Goal: Information Seeking & Learning: Learn about a topic

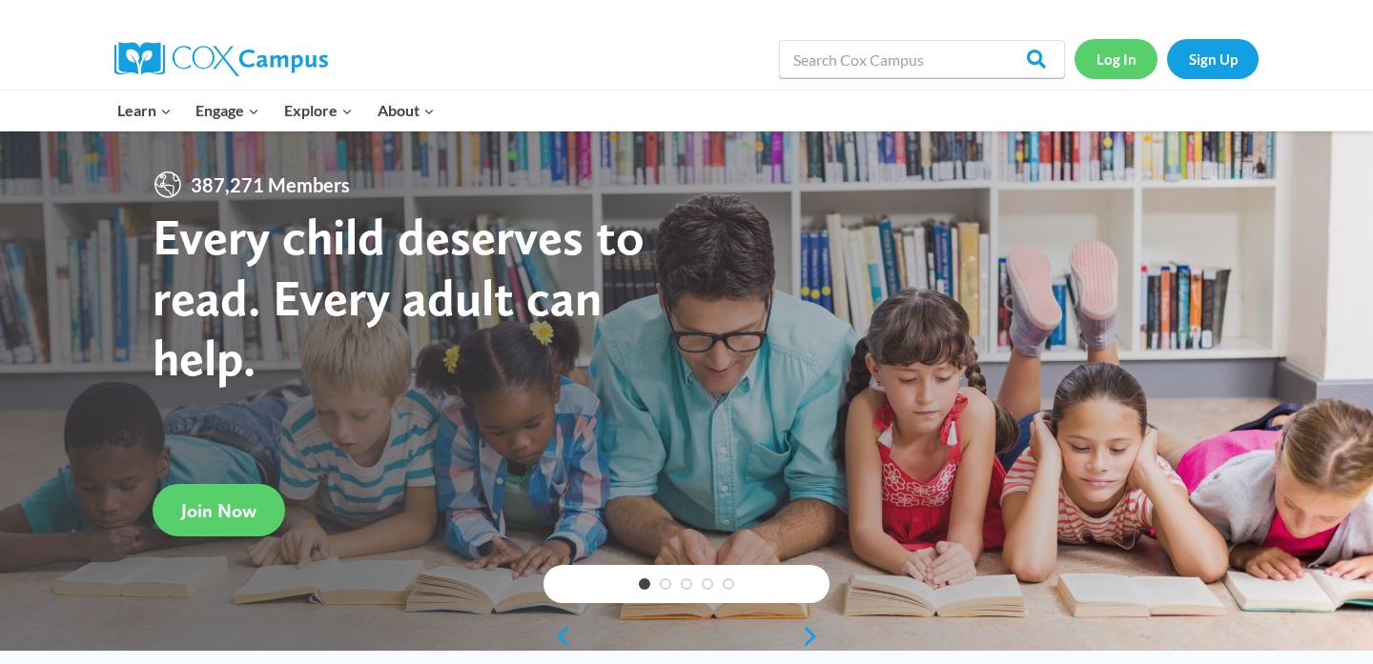
click at [1122, 50] on link "Log In" at bounding box center [1115, 58] width 83 height 39
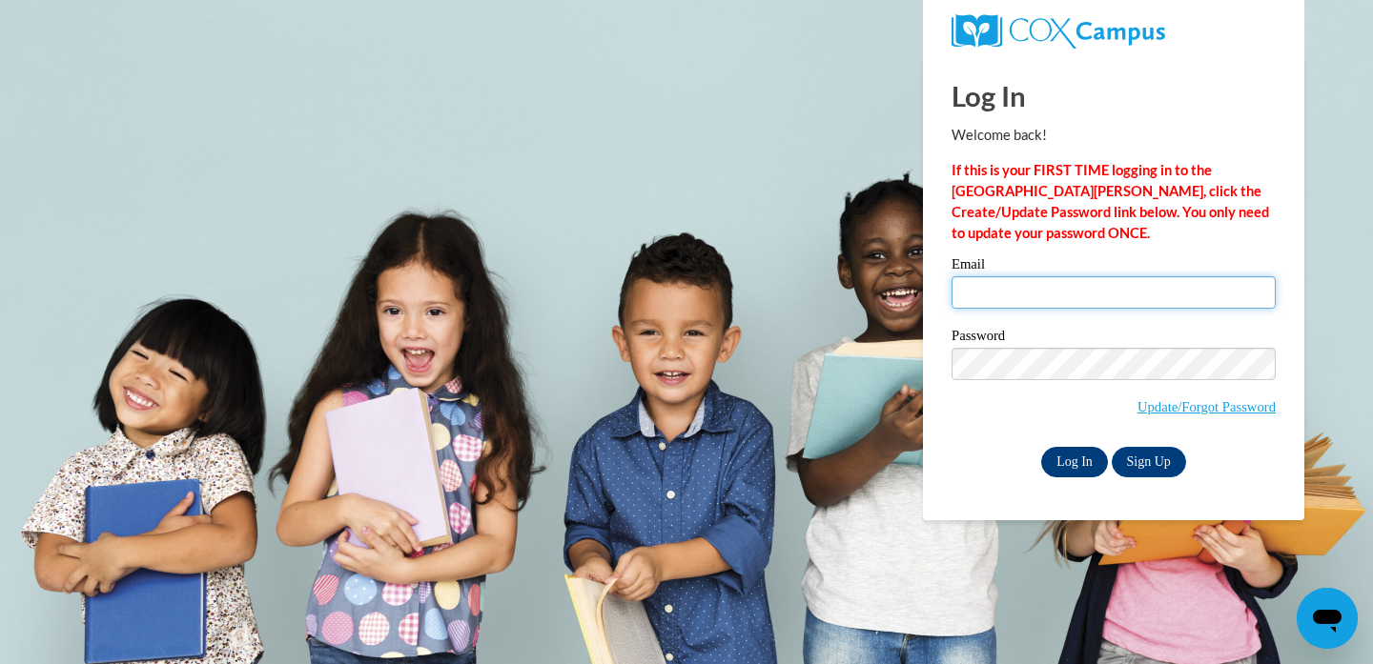
type input "[EMAIL_ADDRESS][DOMAIN_NAME]"
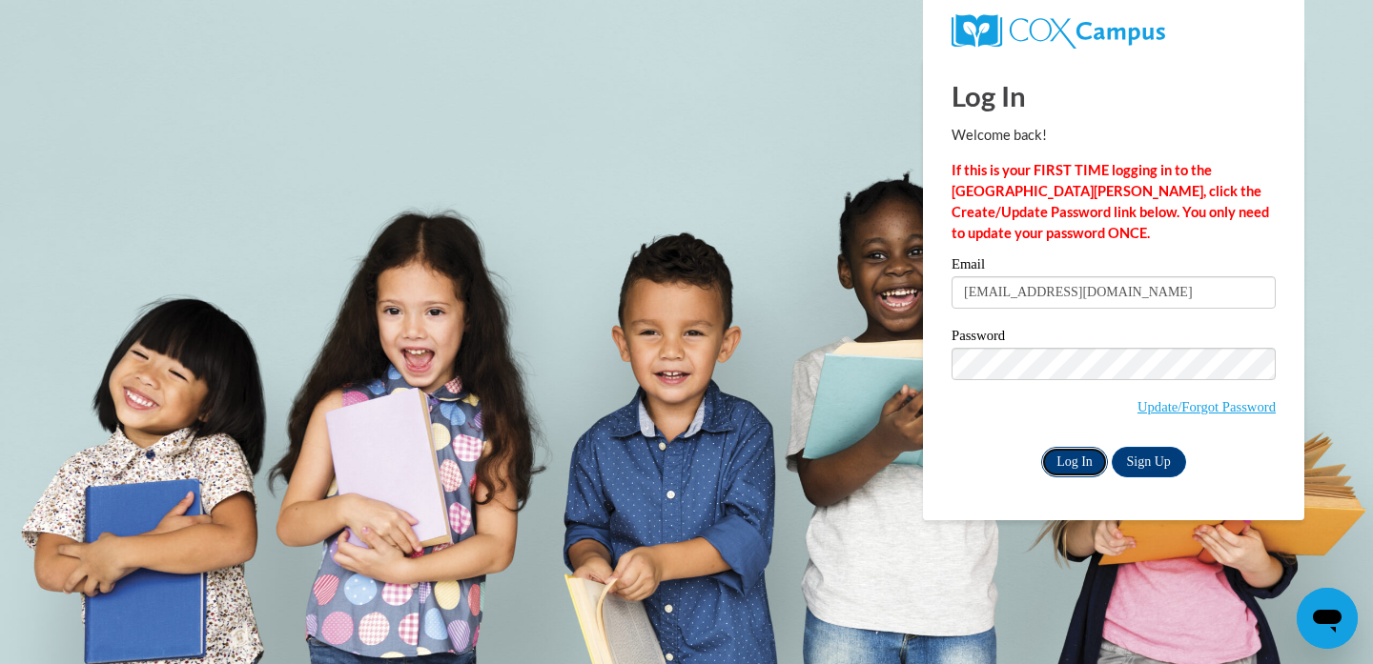
click at [1090, 458] on input "Log In" at bounding box center [1074, 462] width 67 height 31
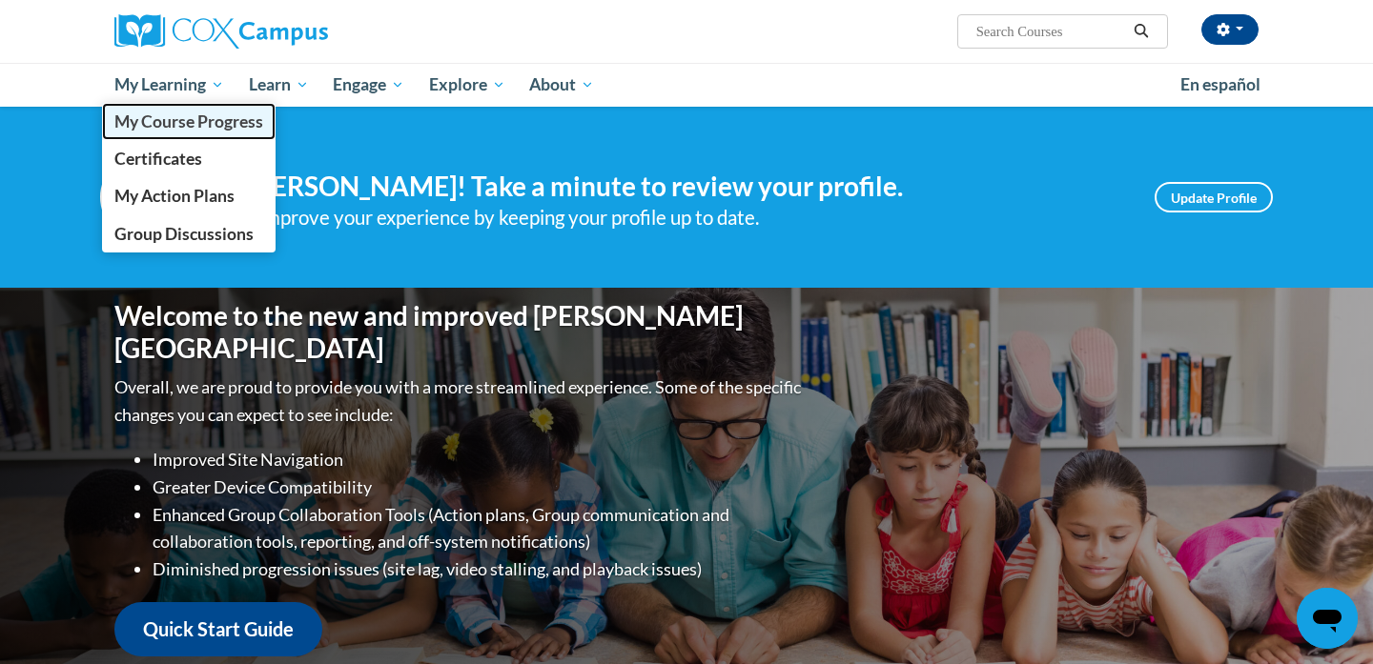
click at [202, 122] on span "My Course Progress" at bounding box center [188, 122] width 149 height 20
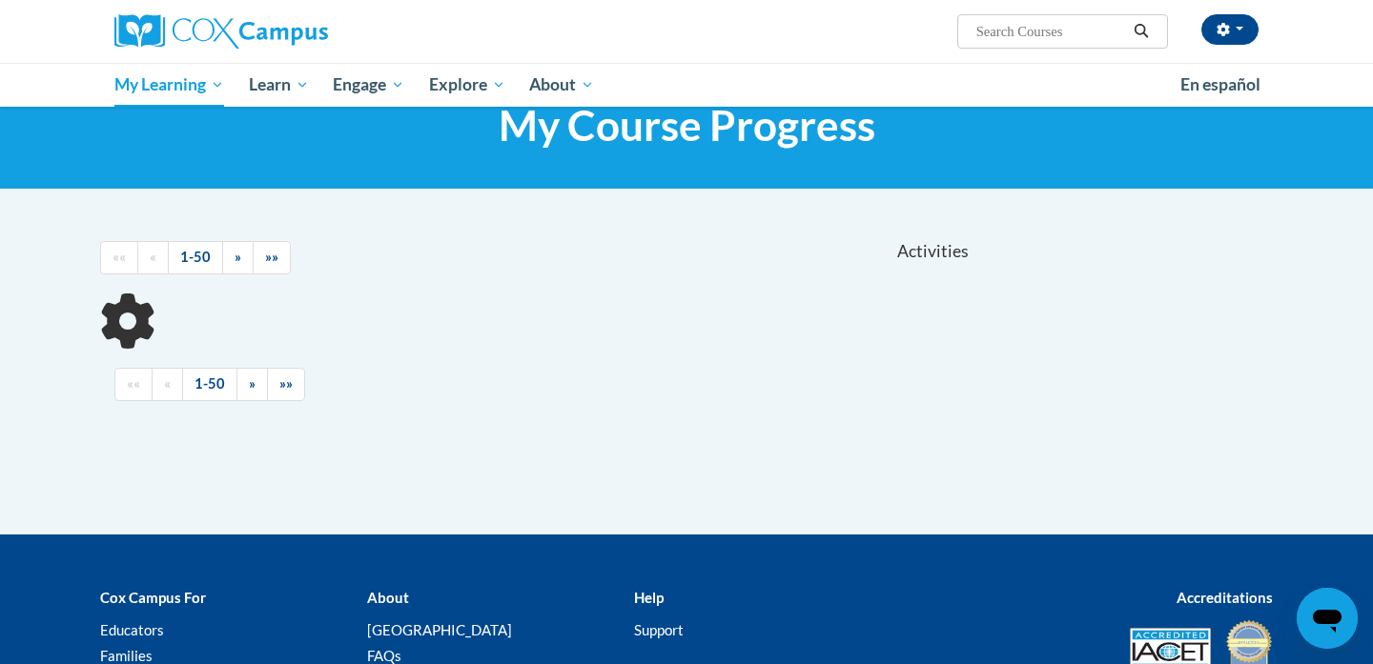
scroll to position [105, 0]
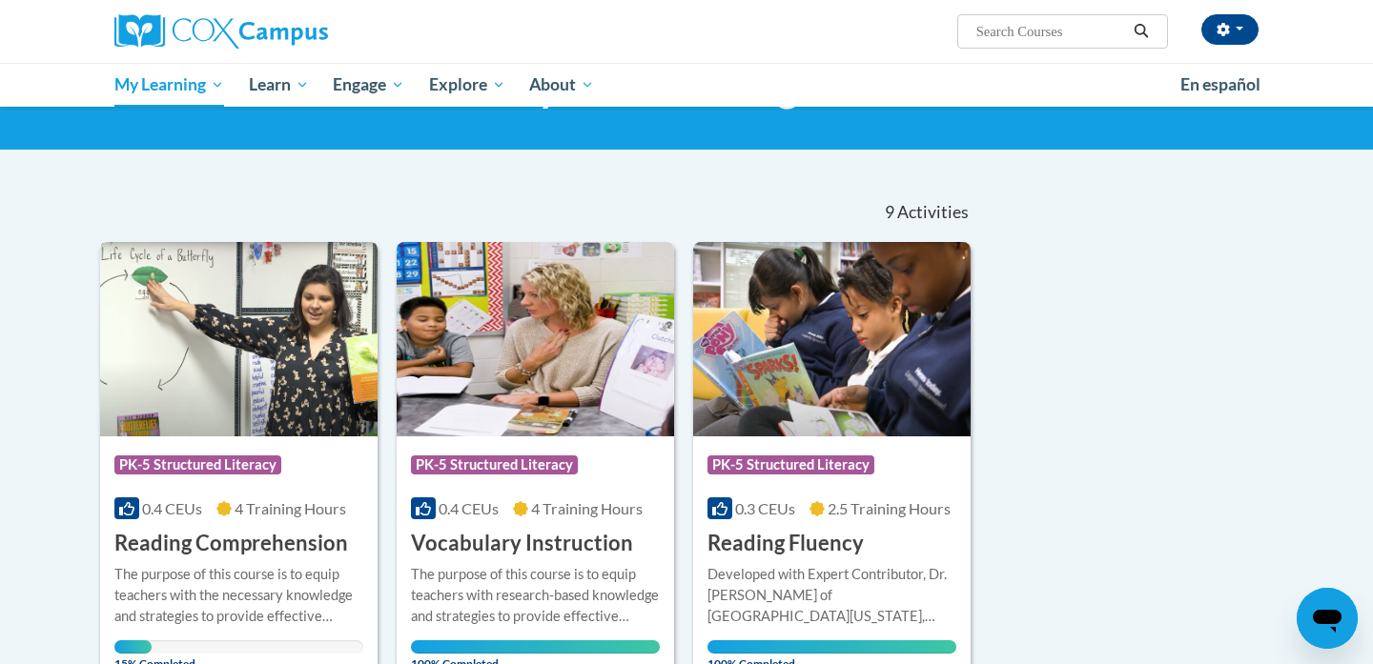
click at [213, 397] on img at bounding box center [238, 339] width 277 height 194
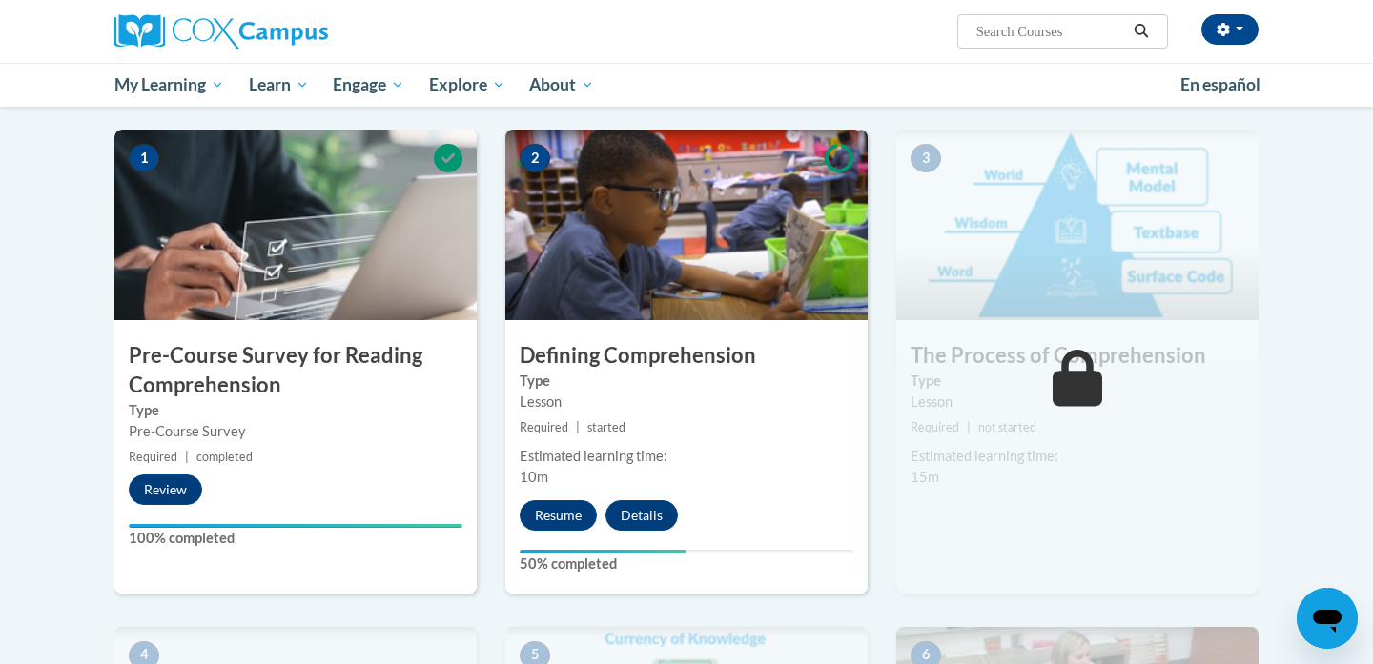
scroll to position [393, 0]
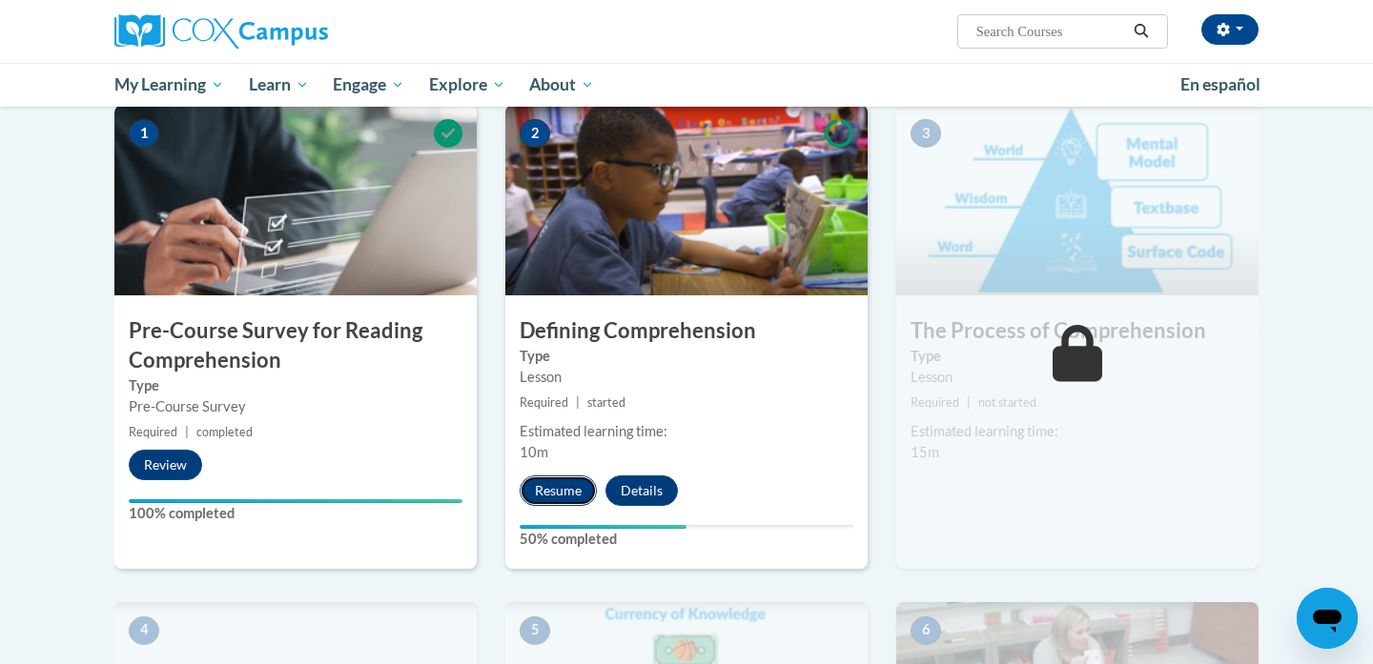
click at [575, 489] on button "Resume" at bounding box center [558, 491] width 77 height 31
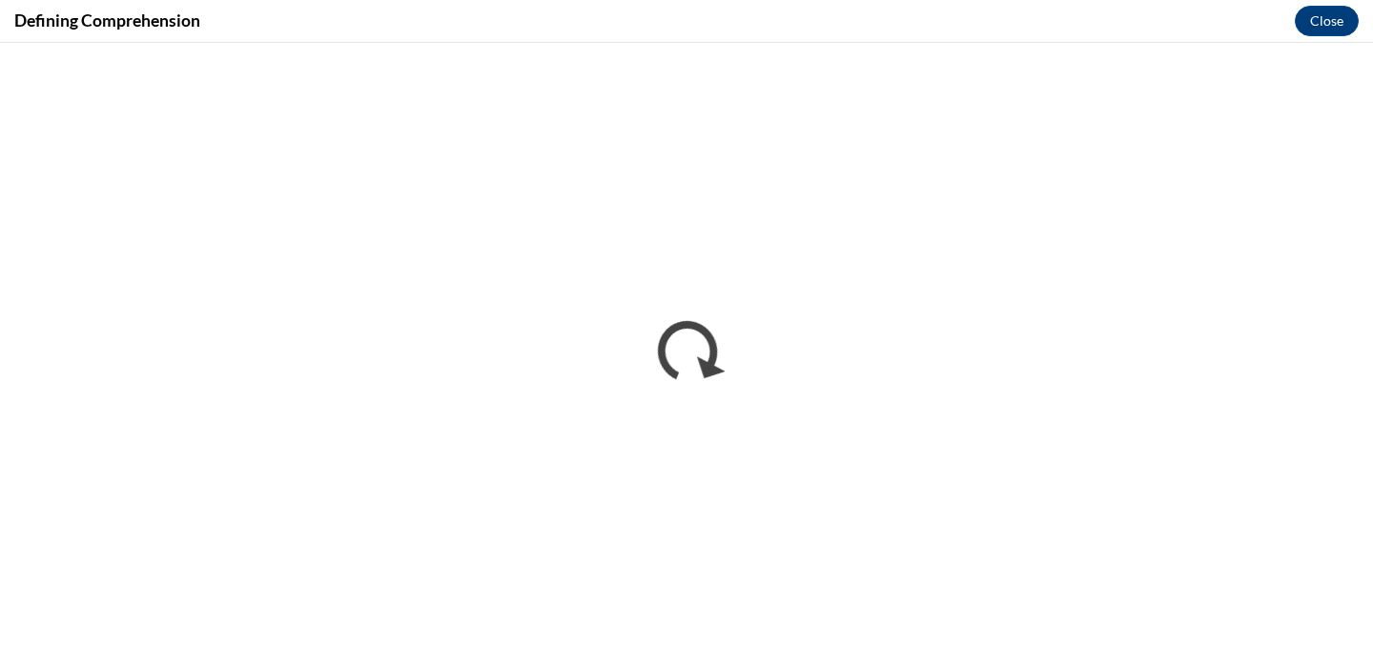
scroll to position [0, 0]
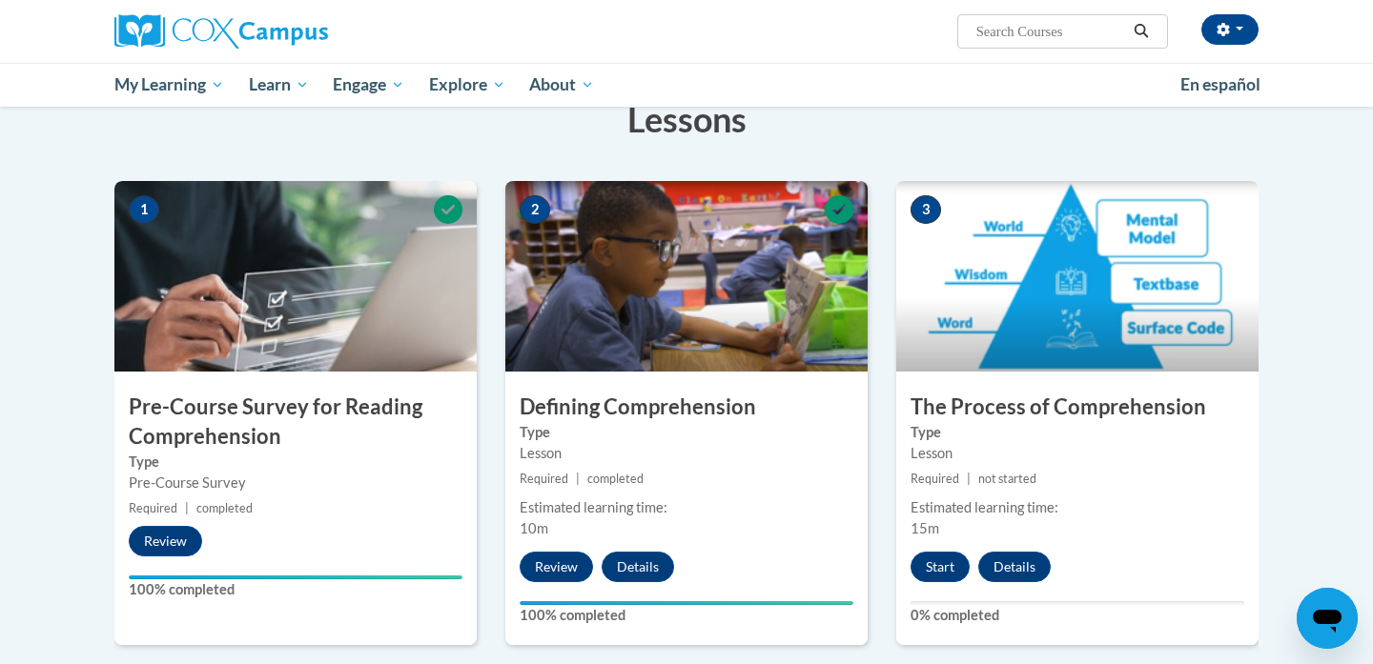
scroll to position [326, 0]
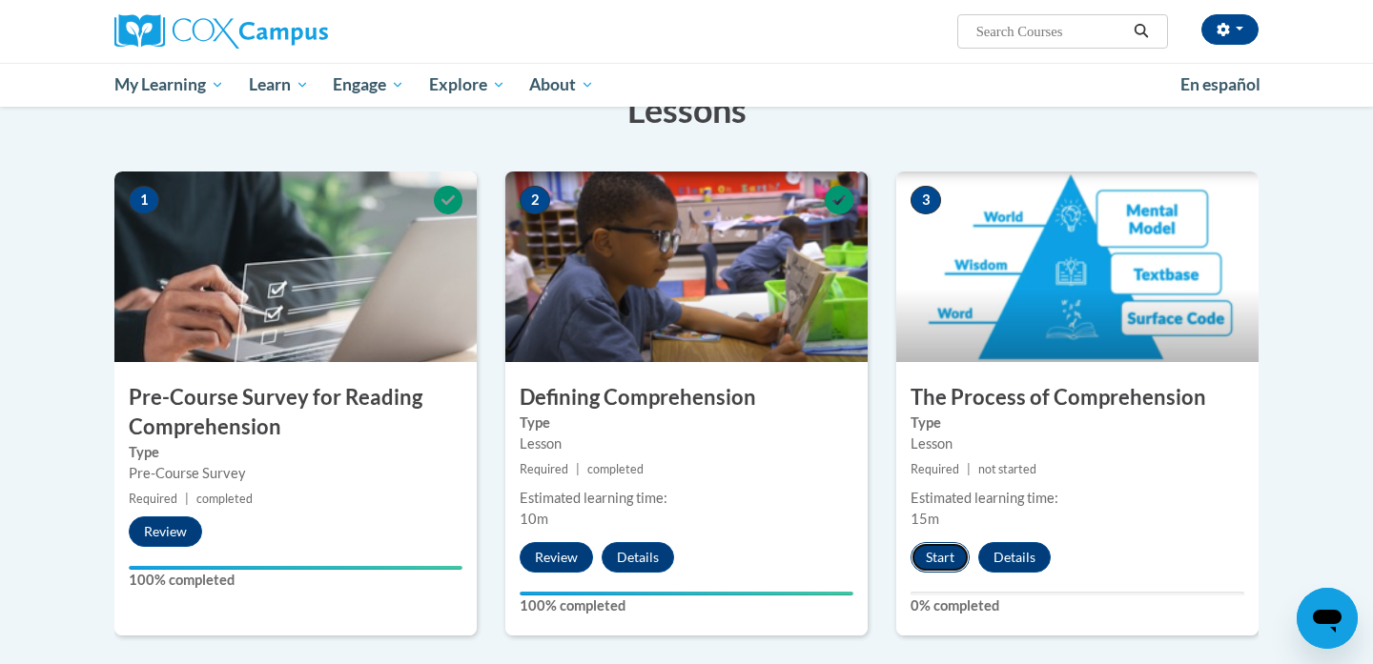
click at [938, 555] on button "Start" at bounding box center [939, 557] width 59 height 31
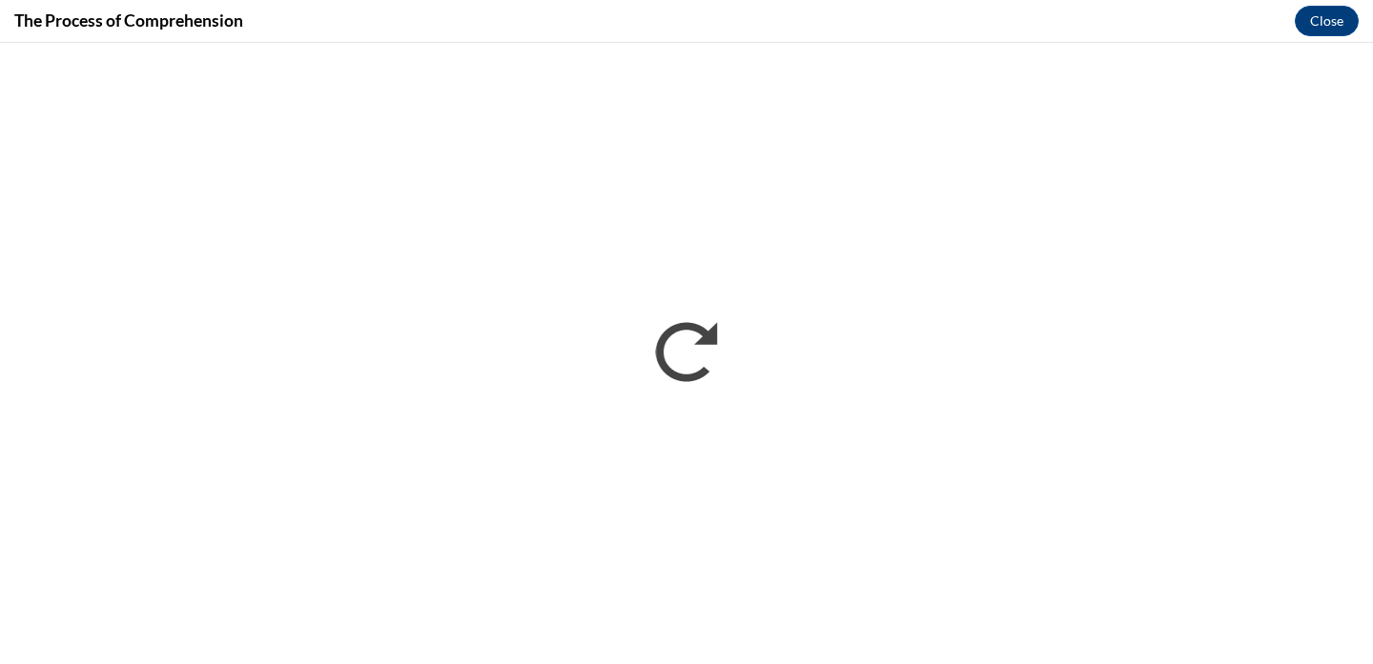
scroll to position [0, 0]
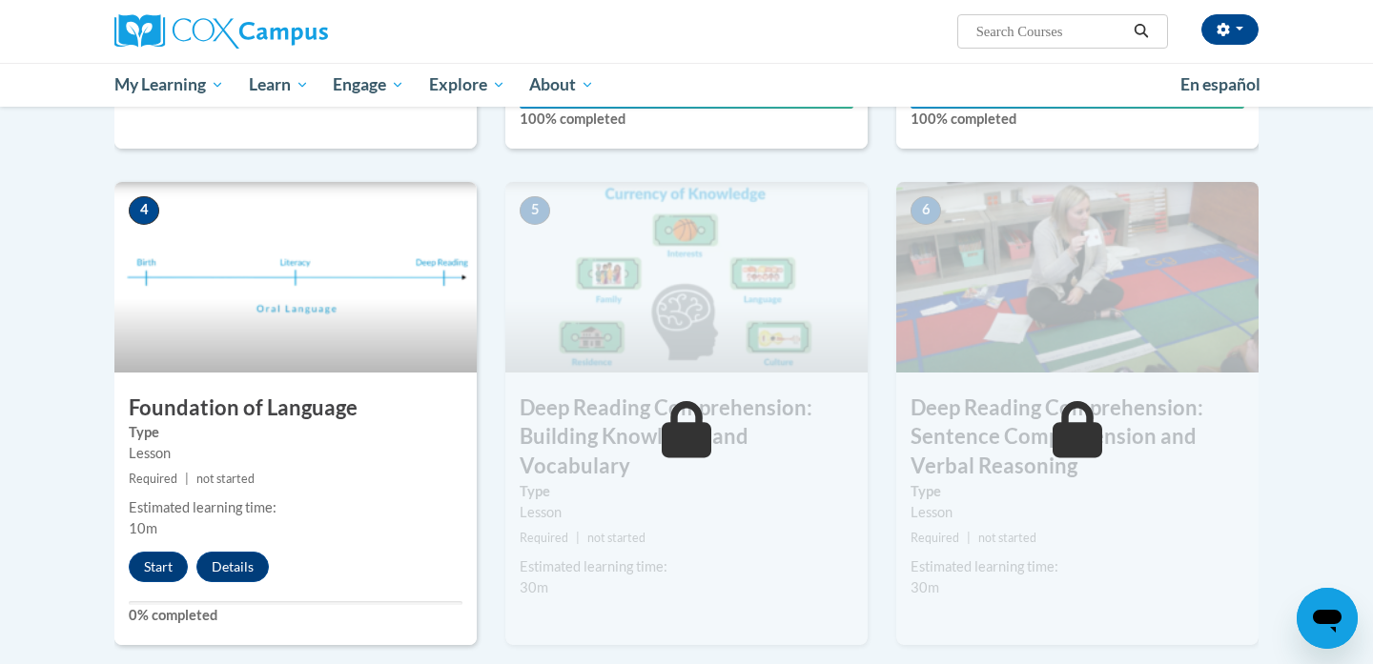
scroll to position [815, 0]
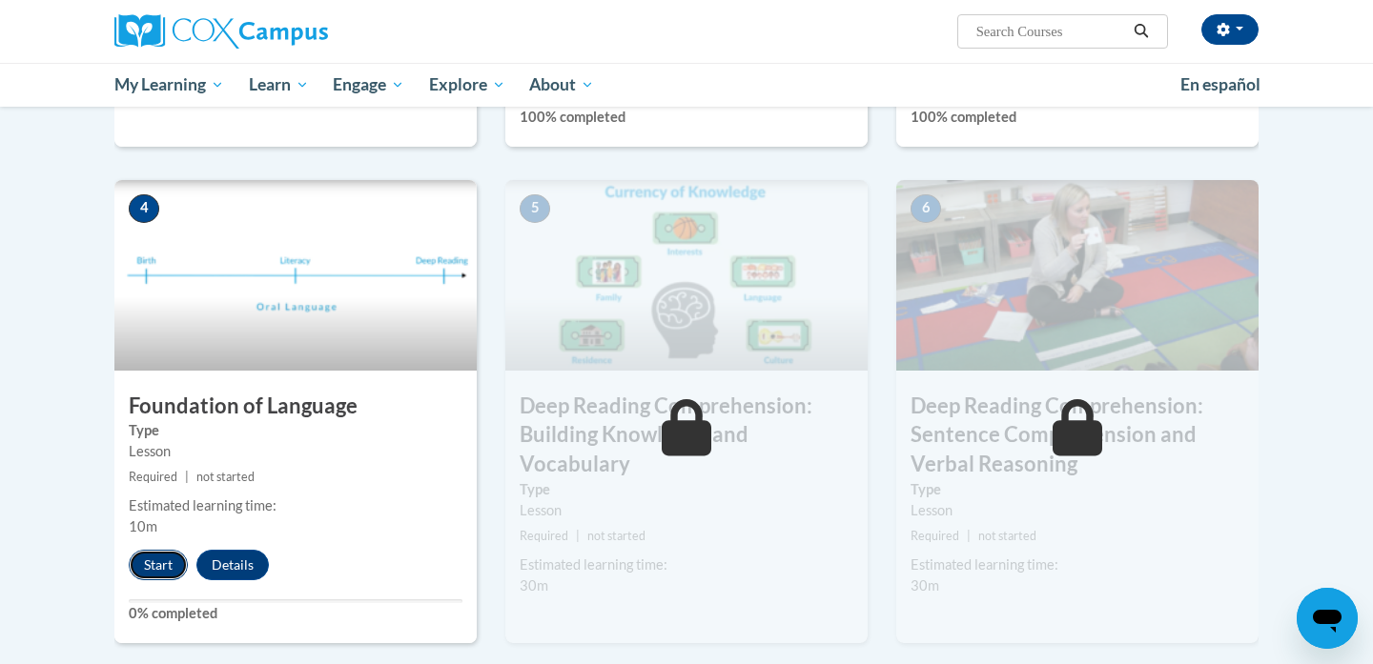
click at [151, 563] on button "Start" at bounding box center [158, 565] width 59 height 31
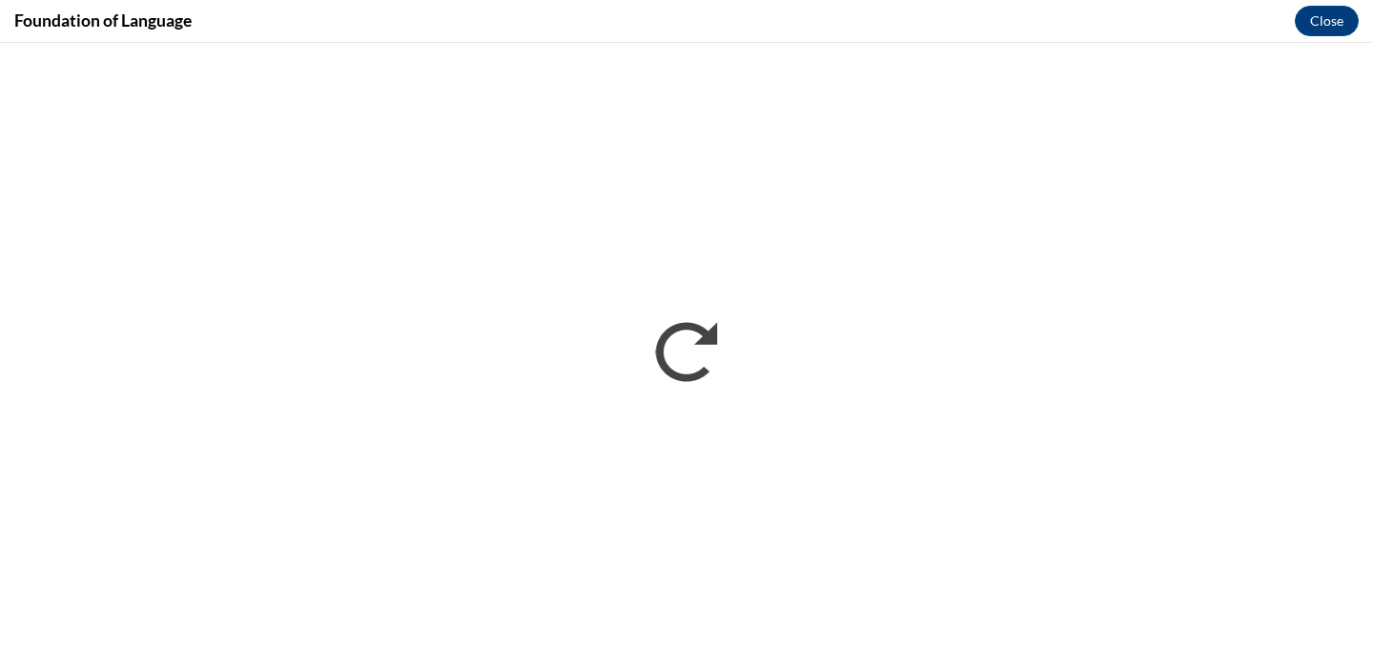
scroll to position [0, 0]
